Goal: Navigation & Orientation: Find specific page/section

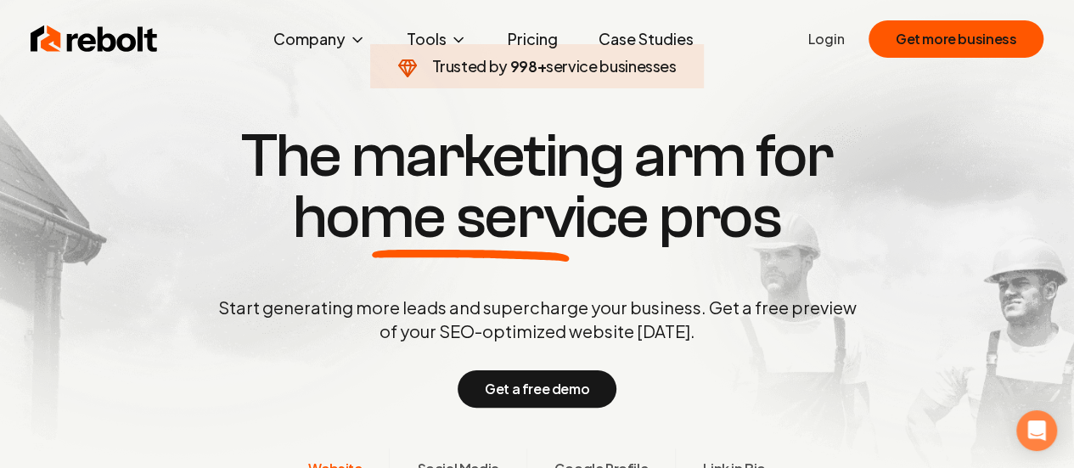
click at [914, 253] on div "Trusted by 998 + service businesses The marketing arm for home service pros Sta…" at bounding box center [537, 264] width 842 height 285
click at [829, 37] on link "Login" at bounding box center [826, 39] width 37 height 20
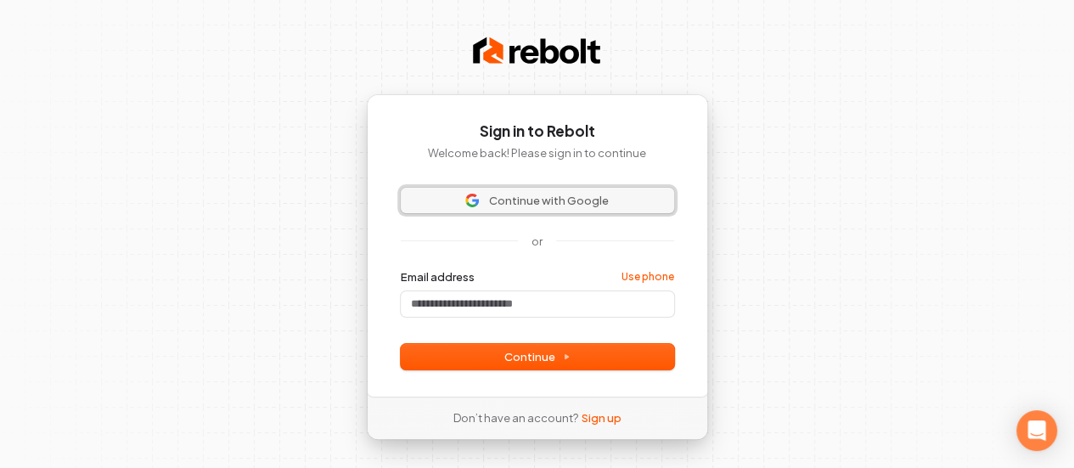
click at [492, 204] on span "Continue with Google" at bounding box center [549, 200] width 120 height 15
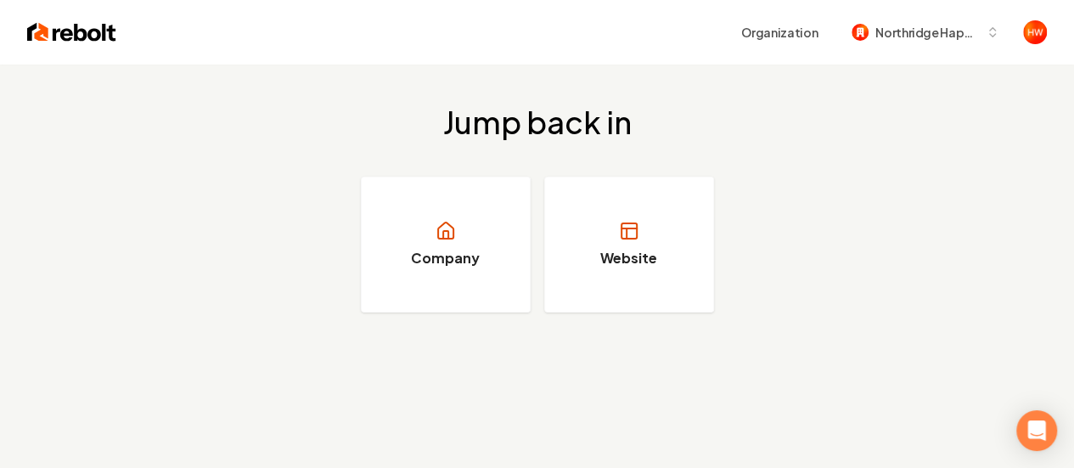
drag, startPoint x: 22, startPoint y: 0, endPoint x: 229, endPoint y: 143, distance: 251.5
click at [224, 143] on div "Jump back in Company Website" at bounding box center [537, 209] width 1074 height 289
click at [348, 81] on div "Jump back in Company Website" at bounding box center [537, 209] width 1074 height 289
click at [904, 14] on div "Organization Northridge Happy Homes" at bounding box center [537, 32] width 1074 height 65
click at [907, 39] on span "Northridge Happy Homes" at bounding box center [927, 33] width 104 height 18
